Goal: Task Accomplishment & Management: Manage account settings

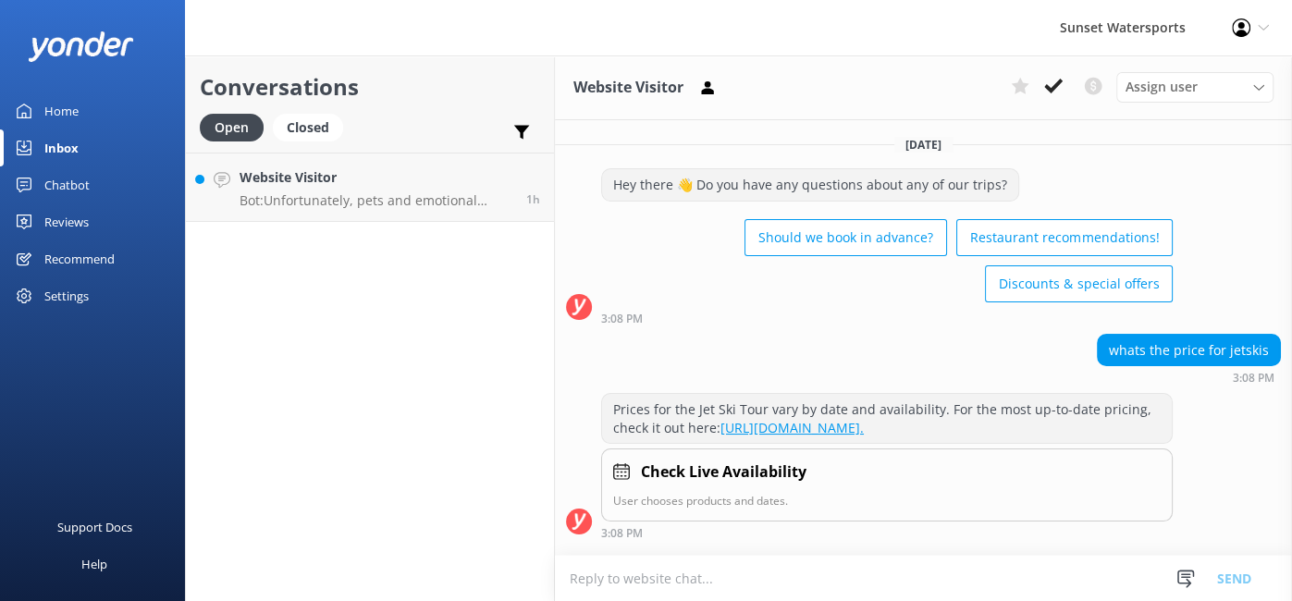
scroll to position [420, 0]
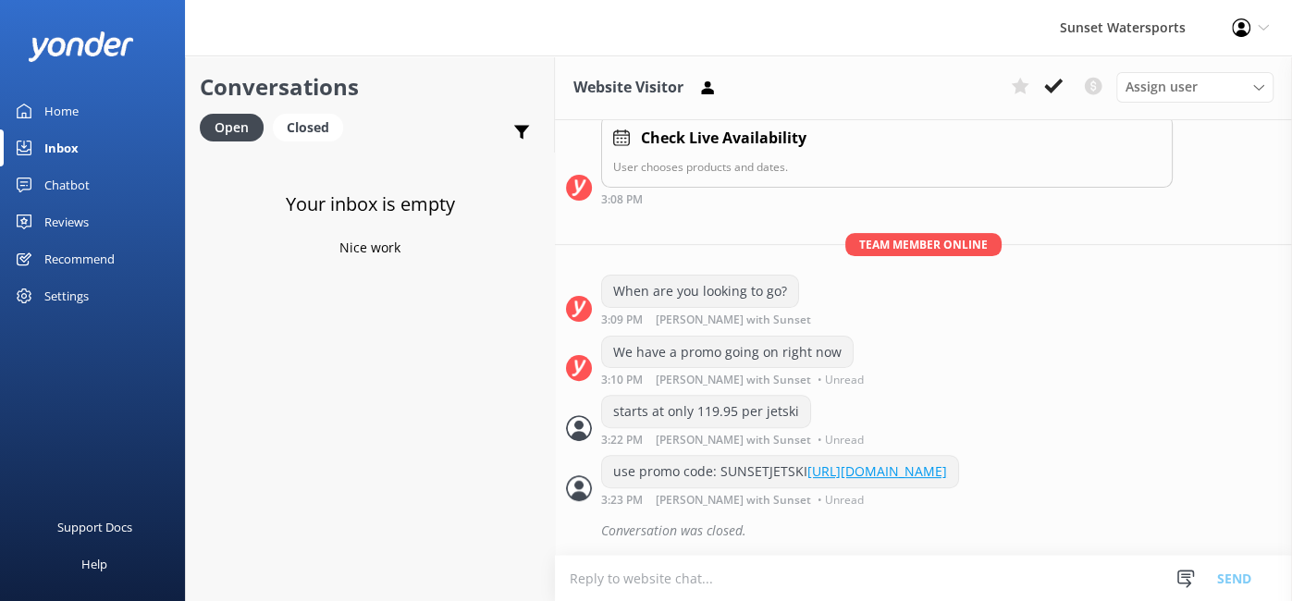
click at [80, 148] on link "Inbox" at bounding box center [92, 147] width 185 height 37
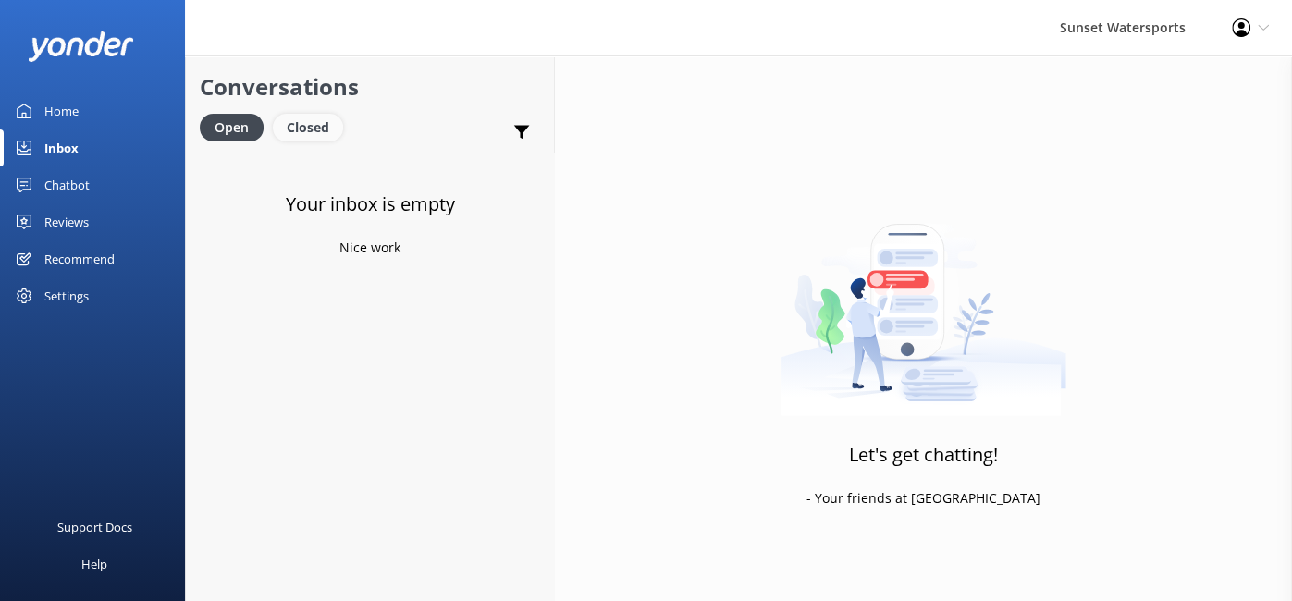
click at [325, 130] on div "Closed" at bounding box center [308, 128] width 70 height 28
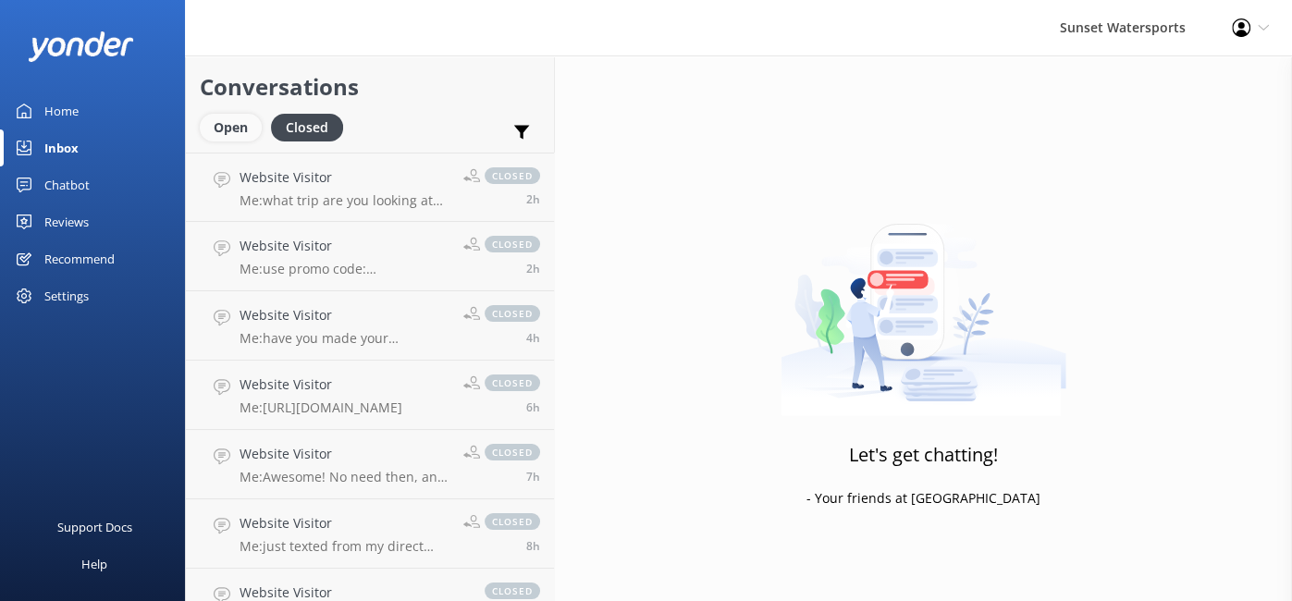
click at [235, 140] on div "Open" at bounding box center [231, 128] width 62 height 28
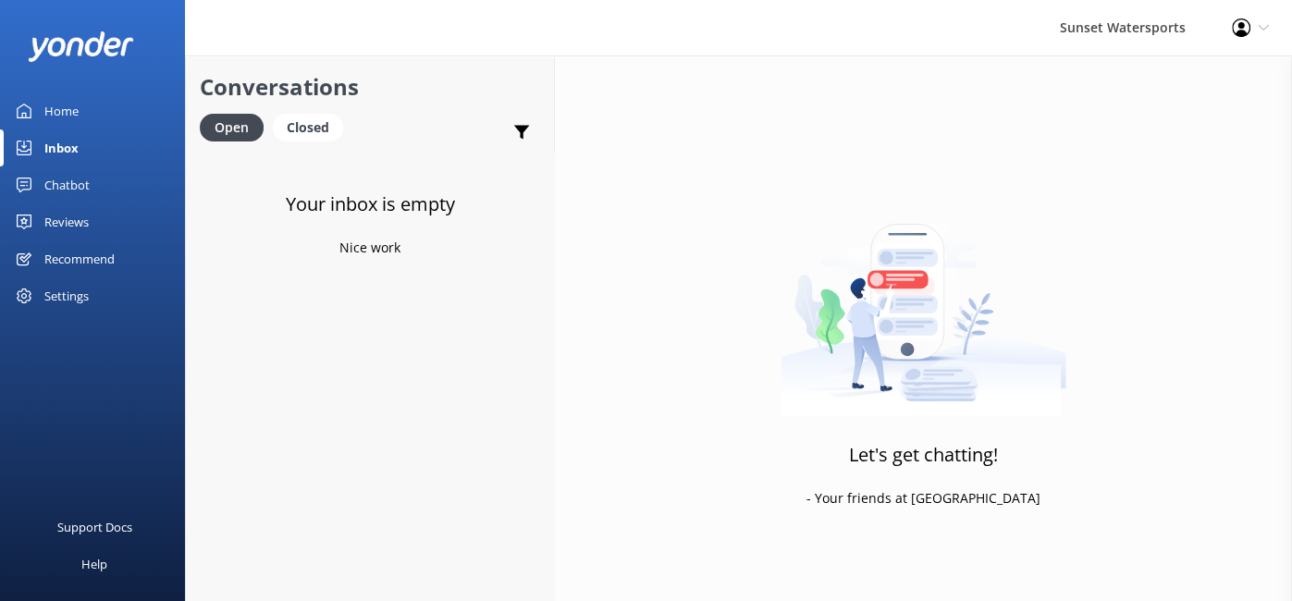
click at [972, 264] on img at bounding box center [923, 300] width 286 height 231
click at [69, 150] on div "Inbox" at bounding box center [61, 147] width 34 height 37
click at [72, 154] on div "Inbox" at bounding box center [61, 147] width 34 height 37
click at [317, 123] on div "Closed" at bounding box center [308, 128] width 70 height 28
